Goal: Information Seeking & Learning: Check status

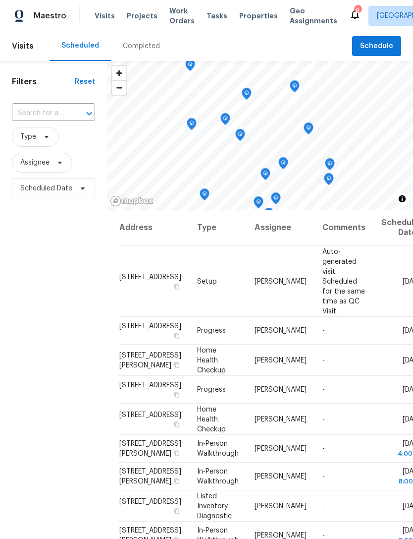
scroll to position [231, 0]
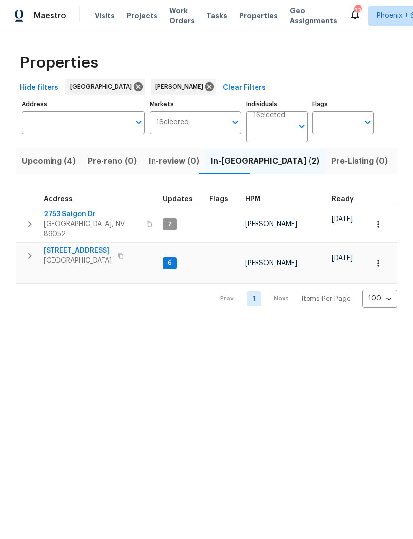
click at [100, 246] on span "9112 Harbor Wind Ave" at bounding box center [78, 251] width 68 height 10
click at [79, 217] on span "2753 Saigon Dr" at bounding box center [92, 214] width 97 height 10
click at [67, 166] on span "Upcoming (4)" at bounding box center [49, 161] width 54 height 14
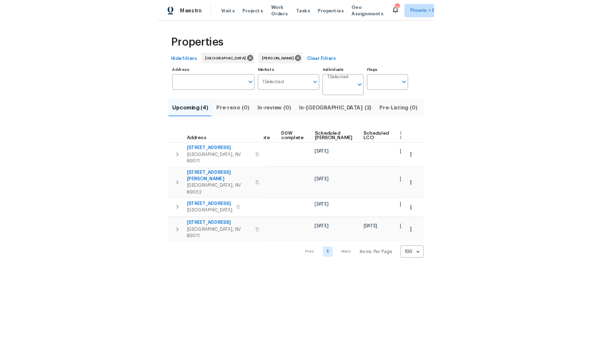
scroll to position [0, 248]
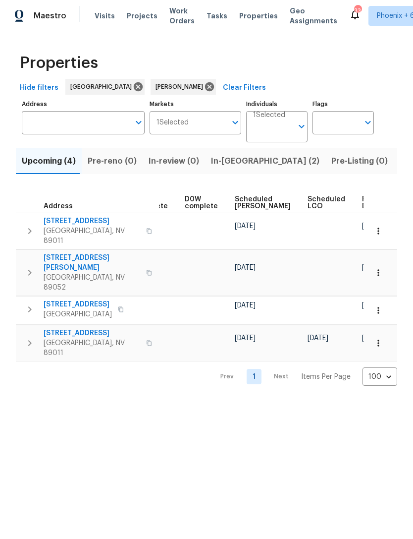
click at [378, 340] on icon "button" at bounding box center [378, 343] width 1 height 6
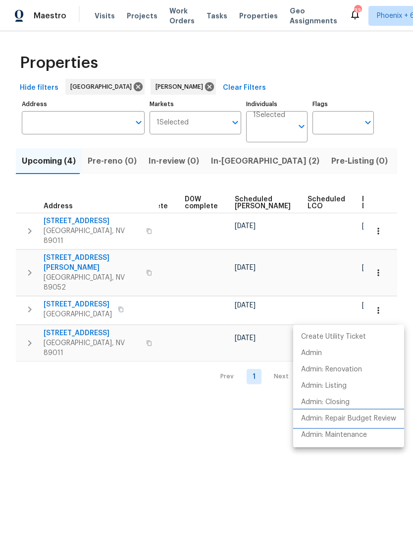
click at [385, 418] on p "Admin: Repair Budget Review" at bounding box center [348, 418] width 95 height 10
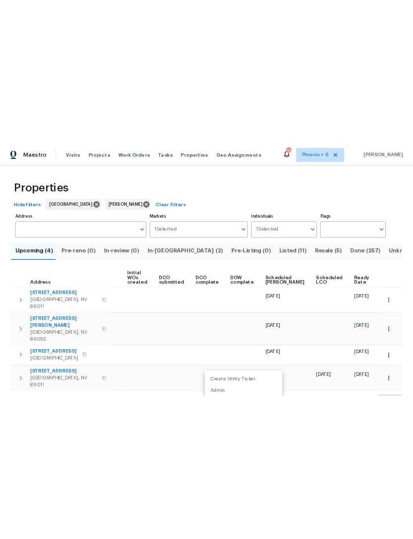
scroll to position [0, 70]
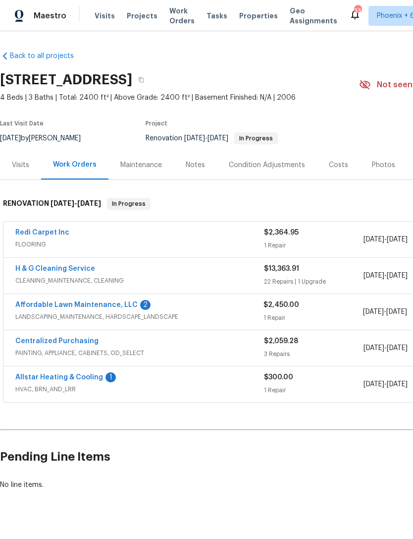
click at [44, 271] on link "H & G Cleaning Service" at bounding box center [55, 268] width 80 height 7
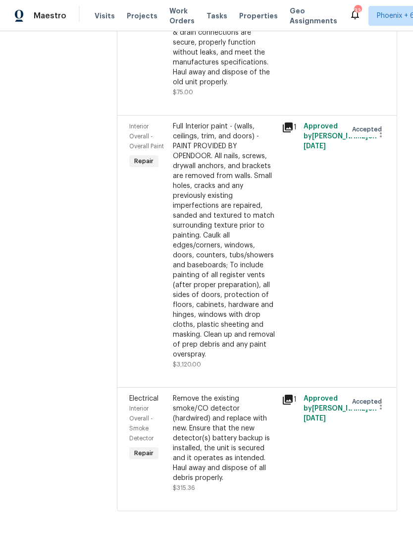
scroll to position [3110, 0]
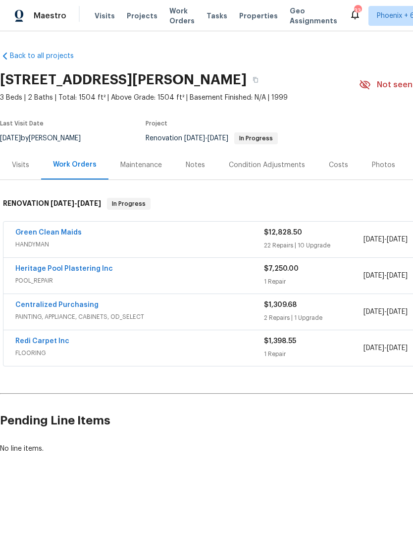
click at [59, 235] on link "Green Clean Maids" at bounding box center [48, 232] width 66 height 7
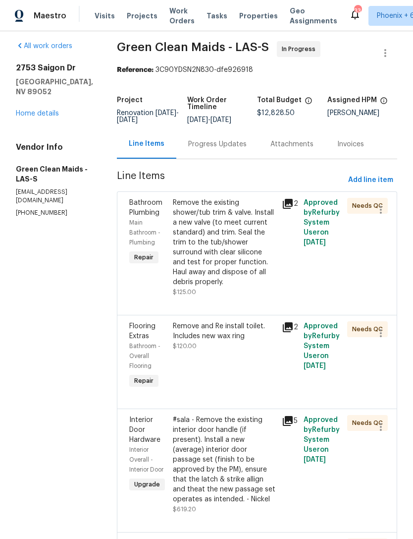
scroll to position [12, 0]
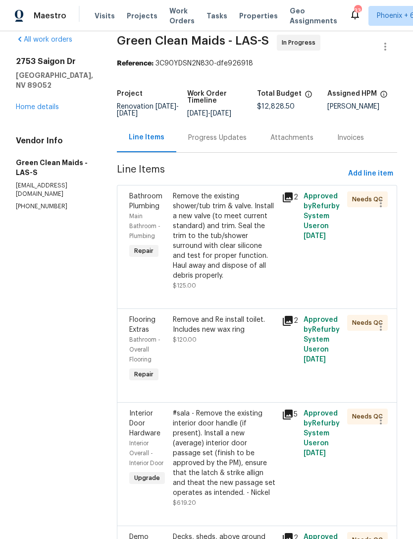
click at [236, 257] on div "Remove the existing shower/tub trim & valve. Install a new valve (to meet curre…" at bounding box center [224, 235] width 103 height 89
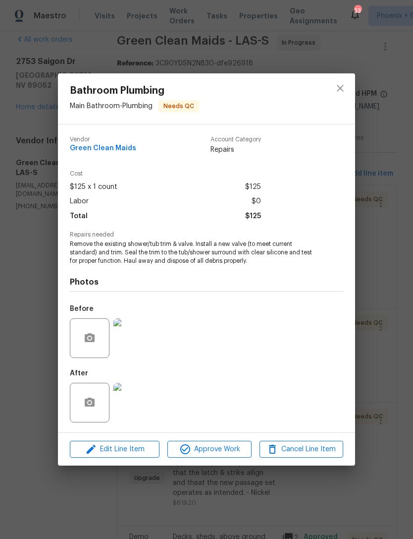
click at [140, 410] on img at bounding box center [133, 403] width 40 height 40
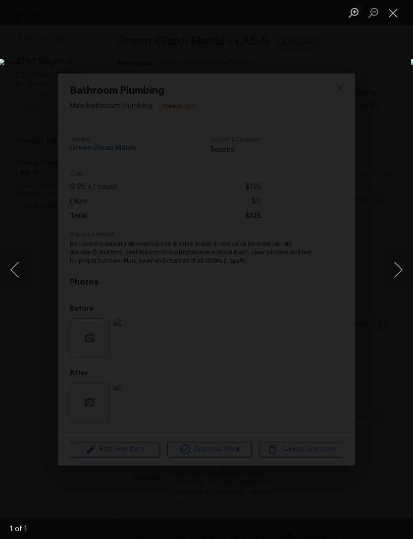
click at [397, 17] on button "Close lightbox" at bounding box center [394, 12] width 20 height 17
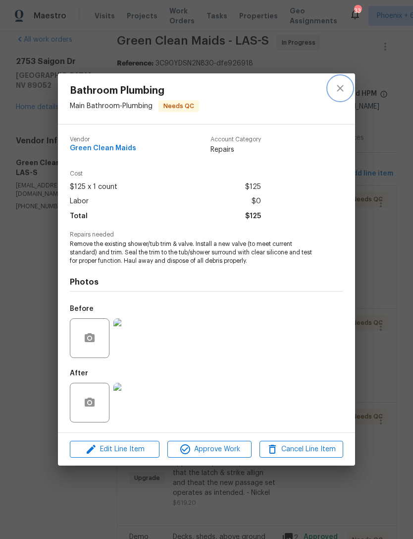
click at [342, 90] on icon "close" at bounding box center [340, 88] width 6 height 6
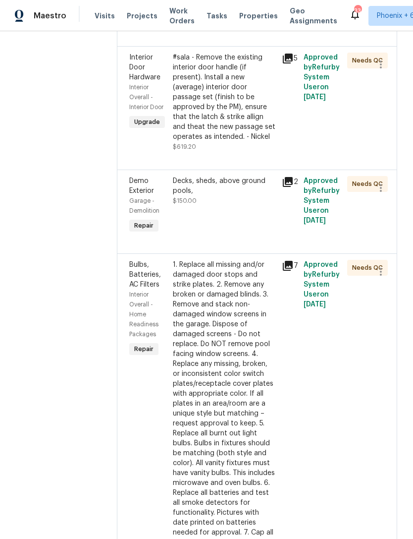
scroll to position [369, 0]
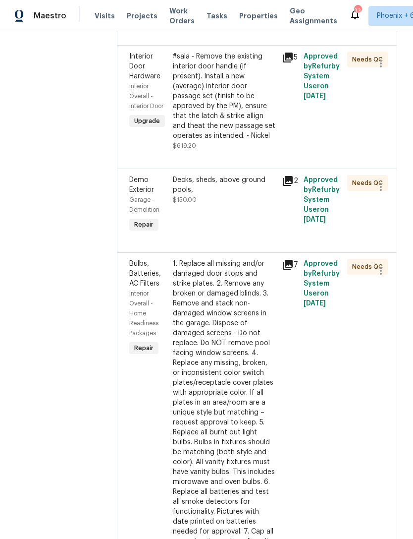
click at [243, 133] on div "#sala - Remove the existing interior door handle (if present). Install a new (a…" at bounding box center [224, 96] width 103 height 89
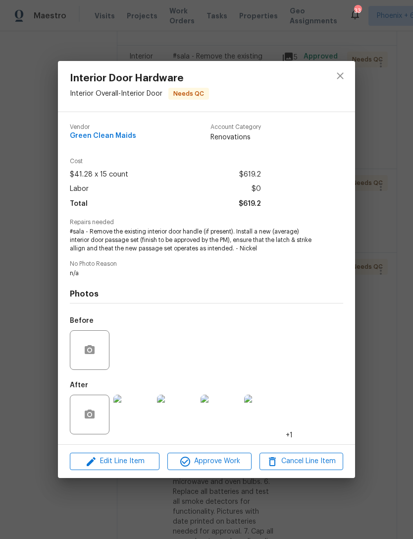
click at [182, 416] on img at bounding box center [177, 414] width 40 height 40
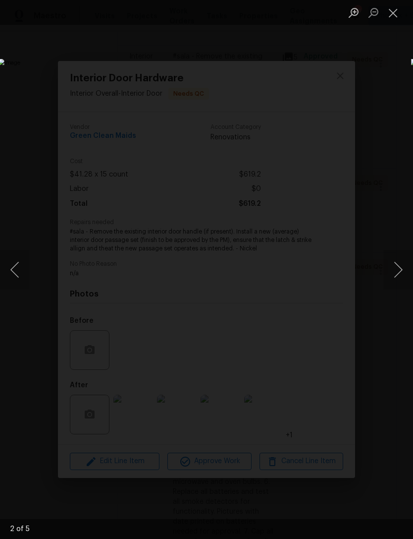
click at [398, 17] on button "Close lightbox" at bounding box center [394, 12] width 20 height 17
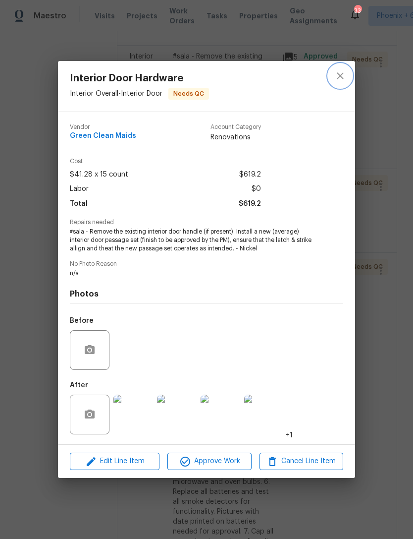
click at [346, 73] on button "close" at bounding box center [341, 76] width 24 height 24
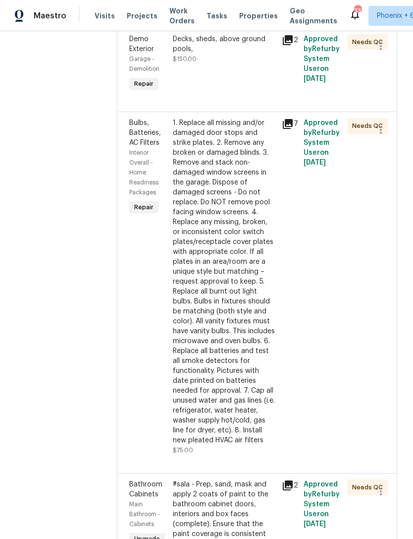
scroll to position [515, 0]
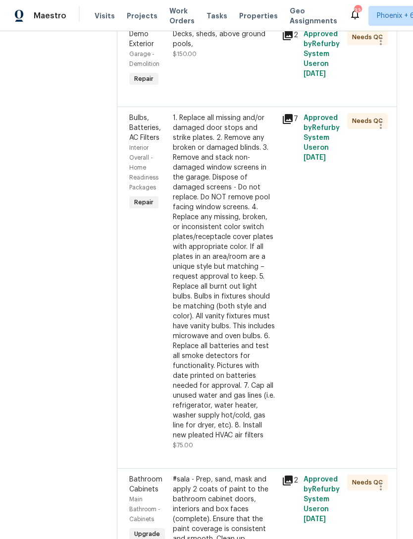
click at [237, 334] on div "1. Replace all missing and/or damaged door stops and strike plates. 2. Remove a…" at bounding box center [224, 276] width 103 height 327
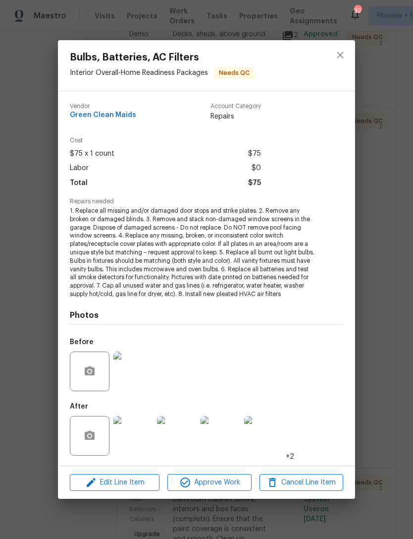
click at [137, 438] on img at bounding box center [133, 436] width 40 height 40
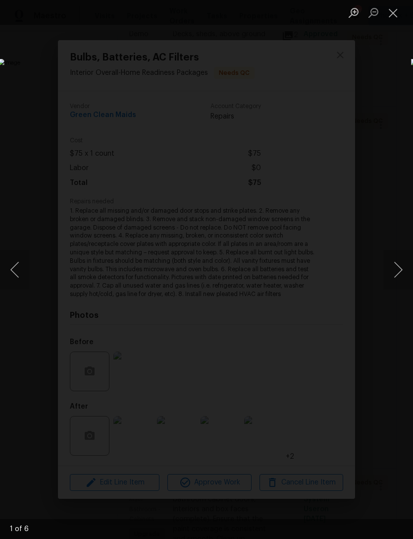
click at [395, 267] on button "Next image" at bounding box center [399, 270] width 30 height 40
click at [396, 274] on button "Next image" at bounding box center [399, 270] width 30 height 40
click at [397, 279] on button "Next image" at bounding box center [399, 270] width 30 height 40
click at [395, 12] on button "Close lightbox" at bounding box center [394, 12] width 20 height 17
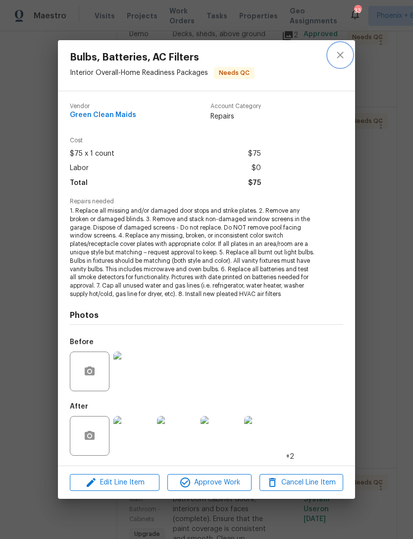
click at [339, 56] on icon "close" at bounding box center [340, 55] width 12 height 12
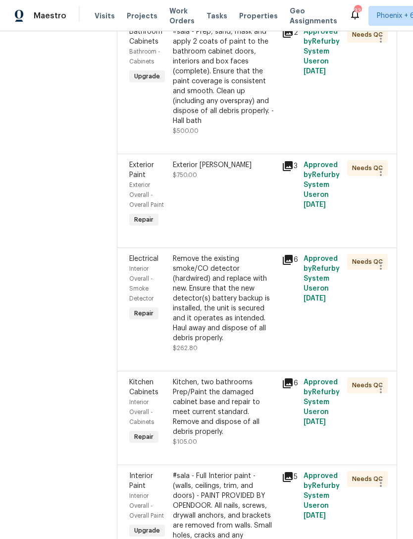
scroll to position [1402, 0]
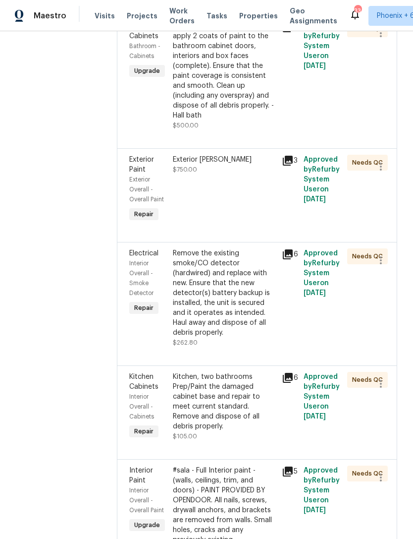
click at [250, 227] on div "Exterior [PERSON_NAME] $750.00" at bounding box center [224, 189] width 109 height 75
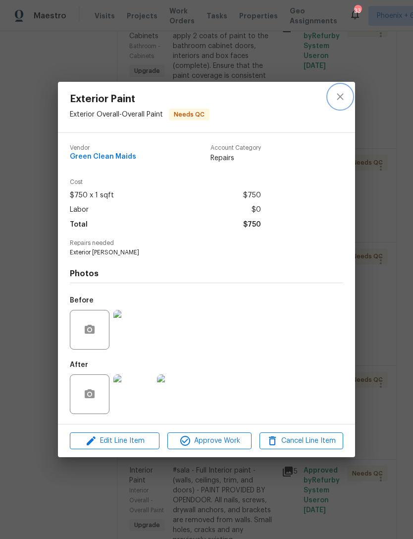
click at [345, 94] on icon "close" at bounding box center [340, 97] width 12 height 12
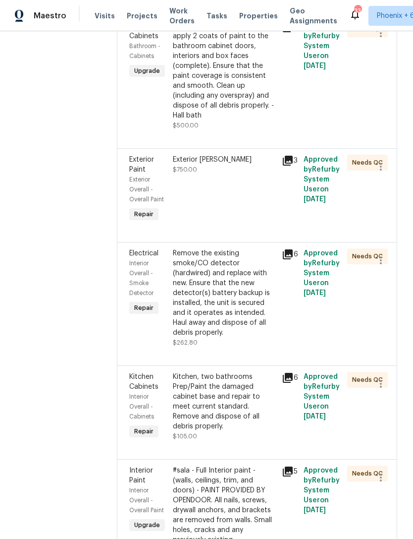
click at [228, 227] on div "Exterior [PERSON_NAME] $750.00" at bounding box center [224, 189] width 109 height 75
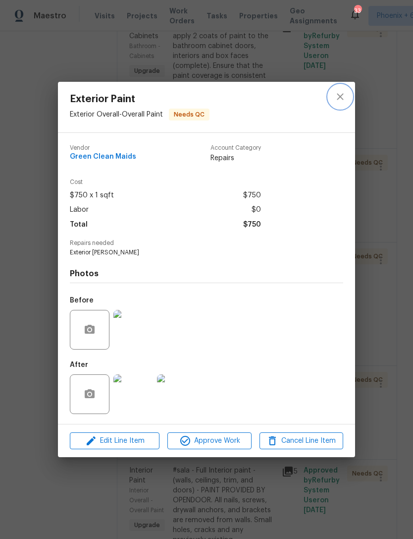
click at [343, 96] on icon "close" at bounding box center [340, 97] width 12 height 12
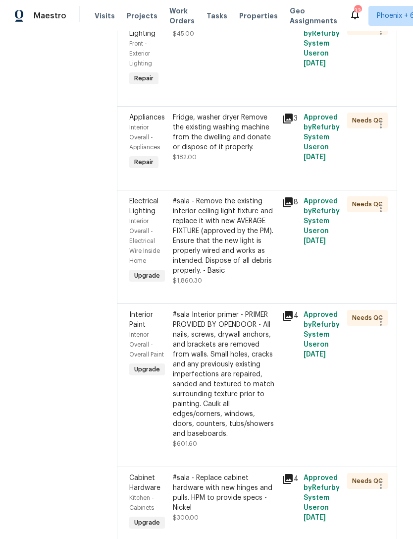
scroll to position [2121, 0]
click at [244, 275] on div "#sala - Remove the existing interior ceiling light fixture and replace it with …" at bounding box center [224, 235] width 103 height 79
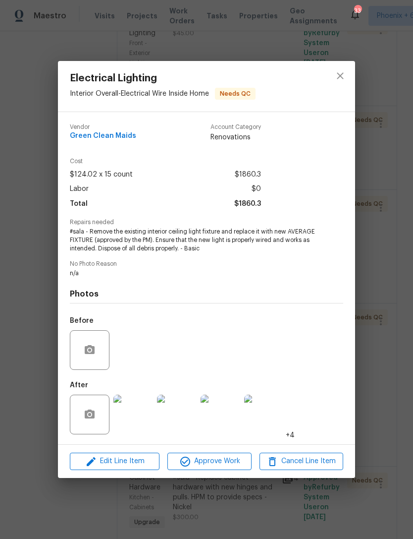
click at [134, 425] on img at bounding box center [133, 414] width 40 height 40
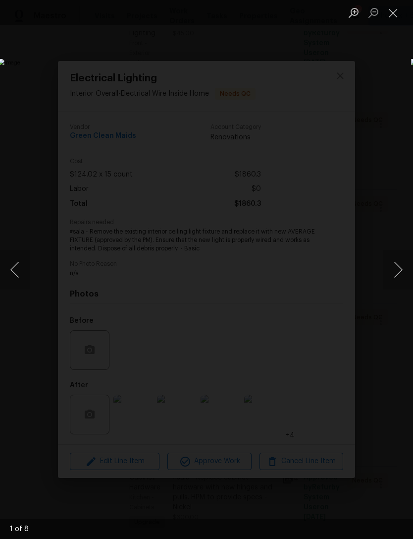
click at [393, 277] on button "Next image" at bounding box center [399, 270] width 30 height 40
click at [393, 276] on button "Next image" at bounding box center [399, 270] width 30 height 40
click at [396, 270] on button "Next image" at bounding box center [399, 270] width 30 height 40
click at [393, 269] on button "Next image" at bounding box center [399, 270] width 30 height 40
click at [394, 276] on button "Next image" at bounding box center [399, 270] width 30 height 40
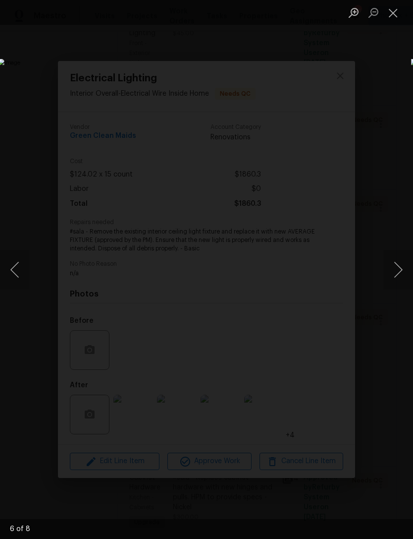
click at [397, 272] on button "Next image" at bounding box center [399, 270] width 30 height 40
click at [392, 15] on button "Close lightbox" at bounding box center [394, 12] width 20 height 17
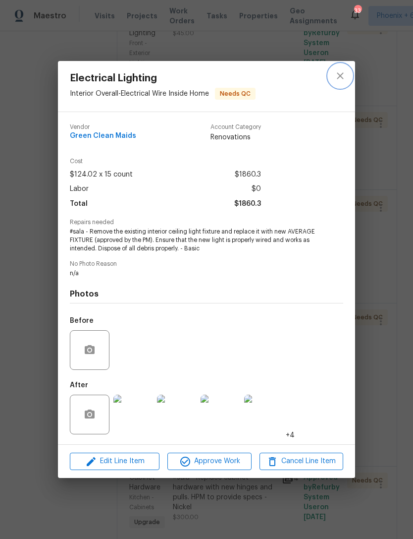
click at [343, 75] on icon "close" at bounding box center [340, 76] width 12 height 12
